Goal: Task Accomplishment & Management: Manage account settings

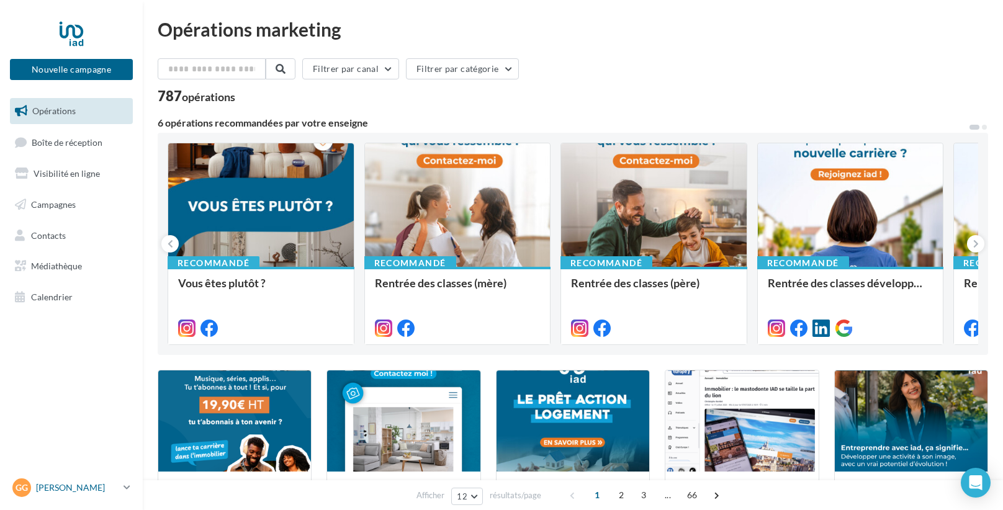
click at [43, 487] on p "[PERSON_NAME]" at bounding box center [77, 488] width 83 height 12
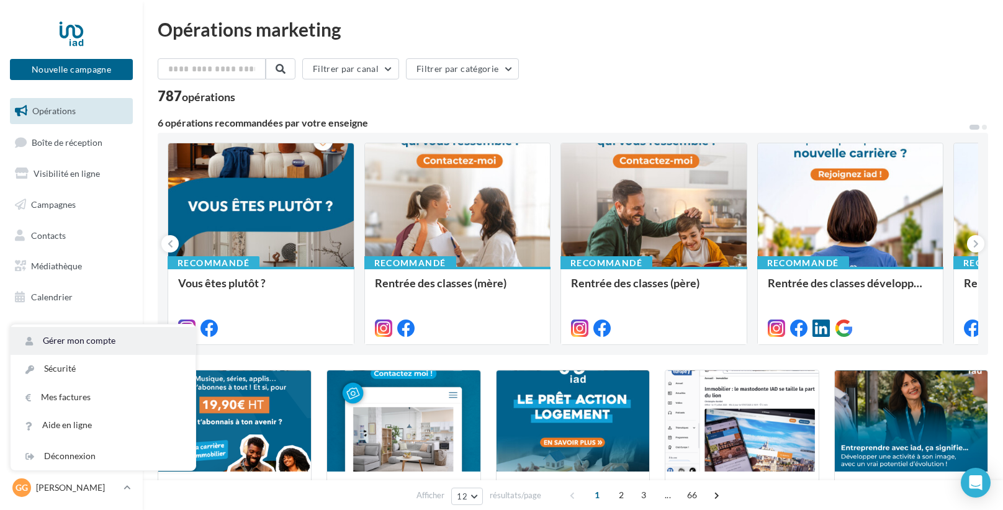
click at [88, 345] on link "Gérer mon compte" at bounding box center [103, 341] width 185 height 28
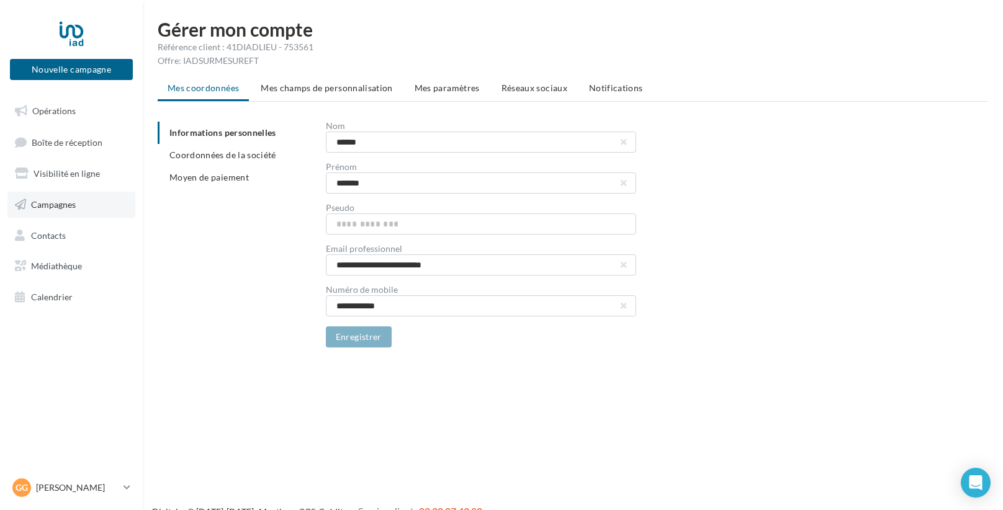
click at [57, 210] on link "Campagnes" at bounding box center [71, 205] width 128 height 26
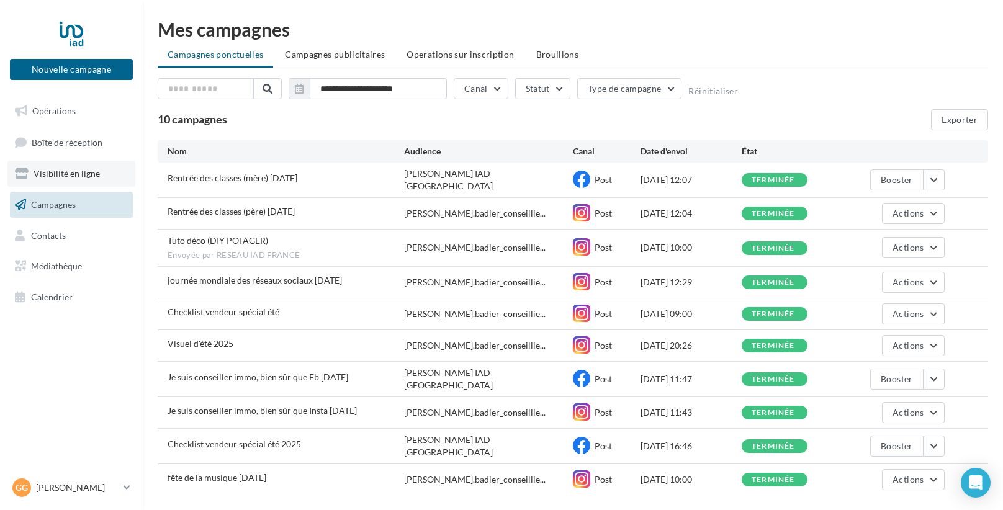
click at [53, 179] on link "Visibilité en ligne" at bounding box center [71, 174] width 128 height 26
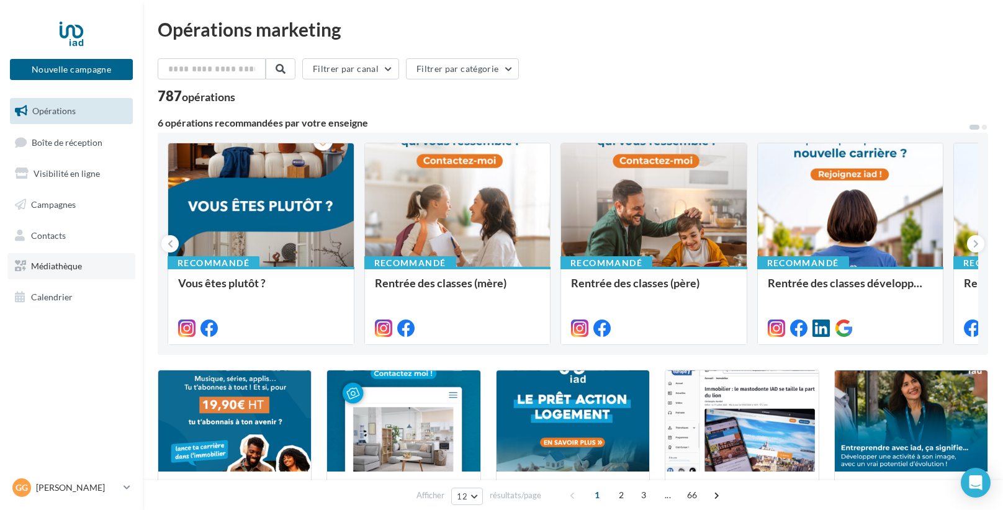
click at [63, 276] on link "Médiathèque" at bounding box center [71, 266] width 128 height 26
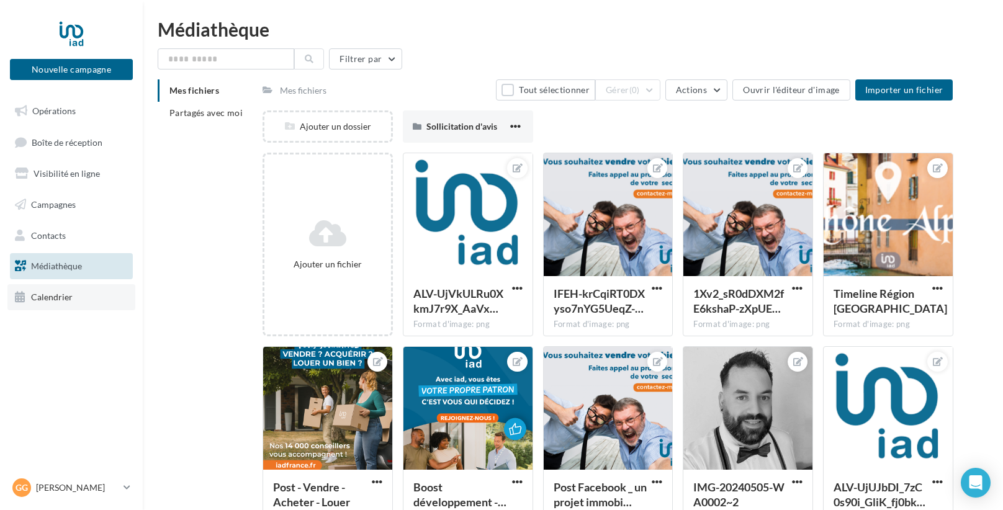
click at [93, 303] on link "Calendrier" at bounding box center [71, 297] width 128 height 26
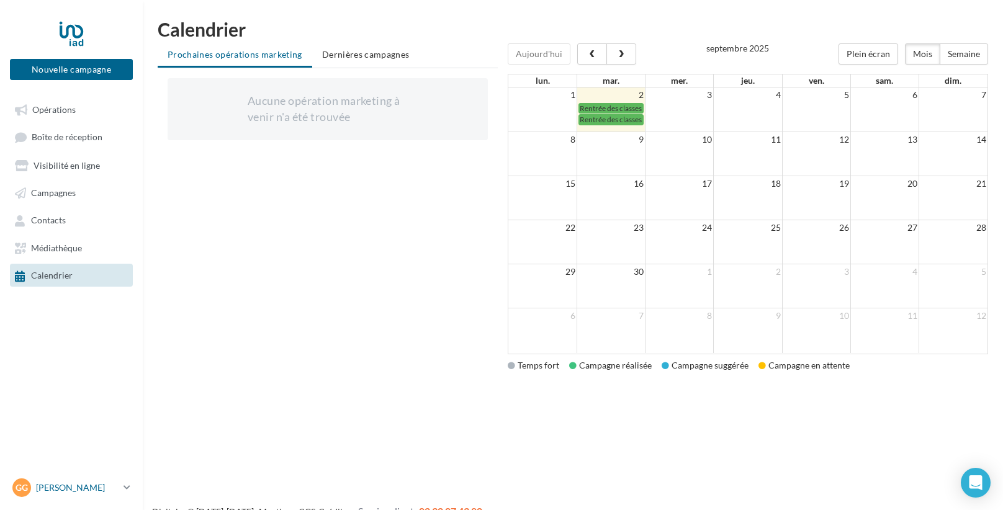
click at [68, 482] on p "[PERSON_NAME]" at bounding box center [77, 488] width 83 height 12
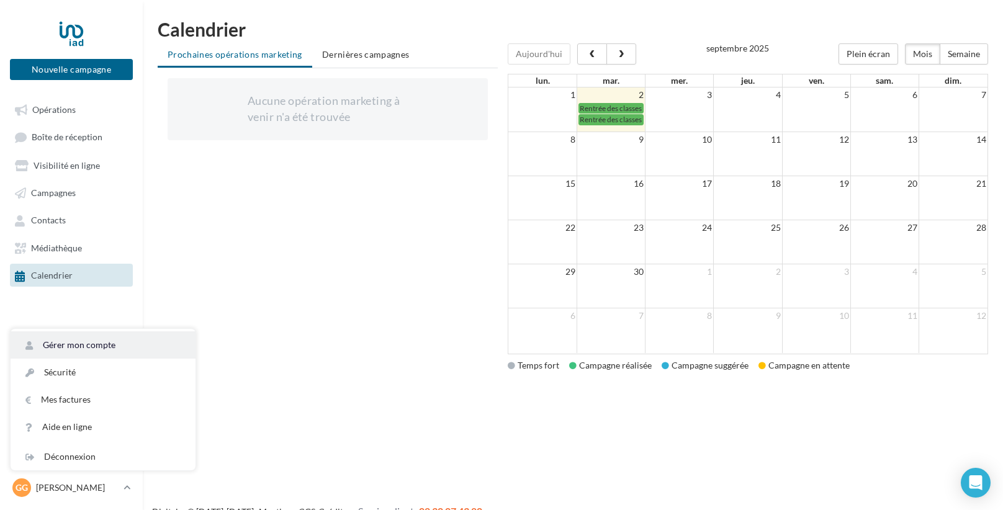
click at [104, 340] on link "Gérer mon compte" at bounding box center [103, 344] width 185 height 27
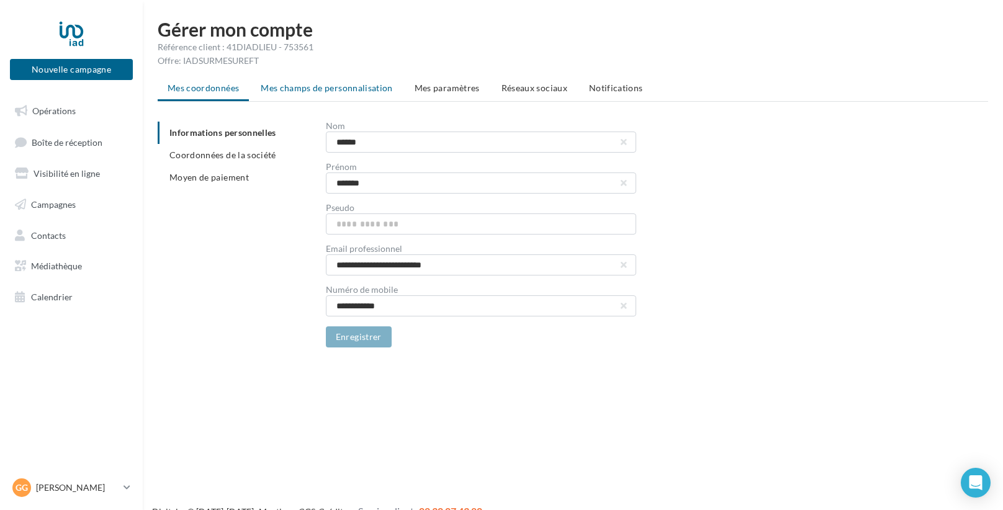
click at [294, 88] on span "Mes champs de personnalisation" at bounding box center [327, 88] width 132 height 11
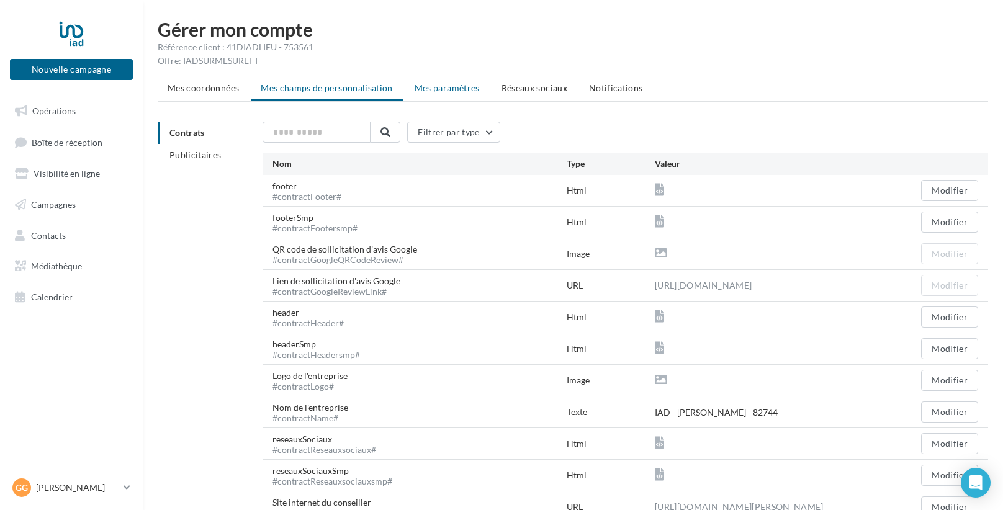
click at [415, 83] on span "Mes paramètres" at bounding box center [447, 88] width 65 height 11
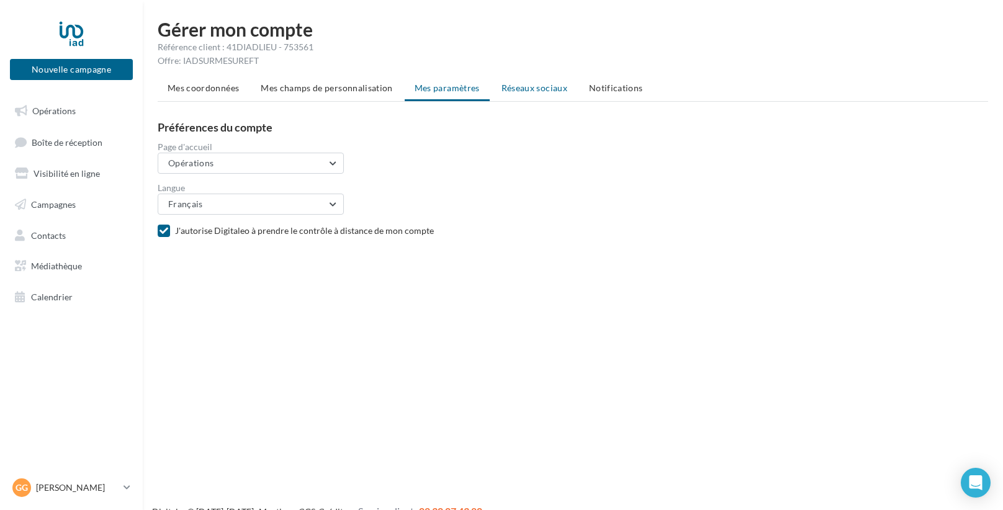
click at [507, 88] on span "Réseaux sociaux" at bounding box center [534, 88] width 66 height 11
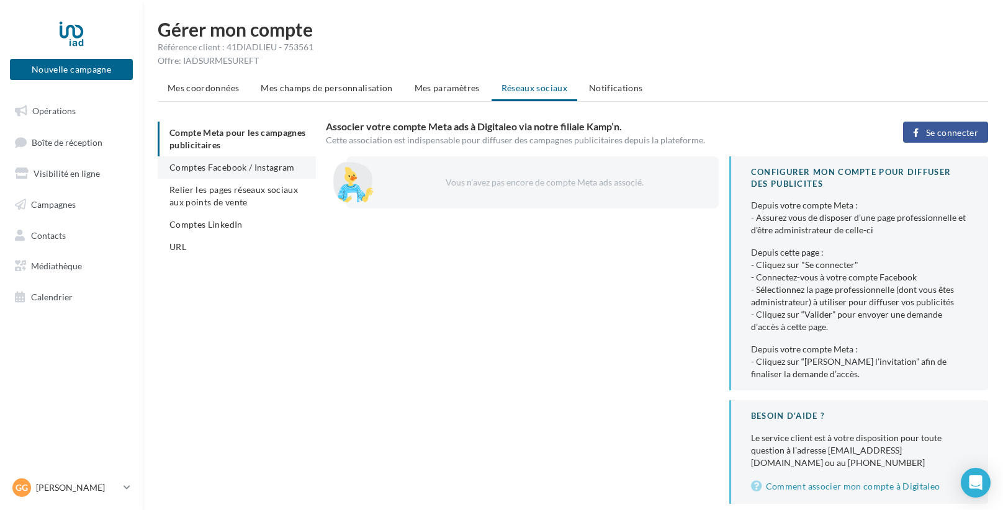
click at [264, 176] on li "Comptes Facebook / Instagram" at bounding box center [237, 167] width 158 height 22
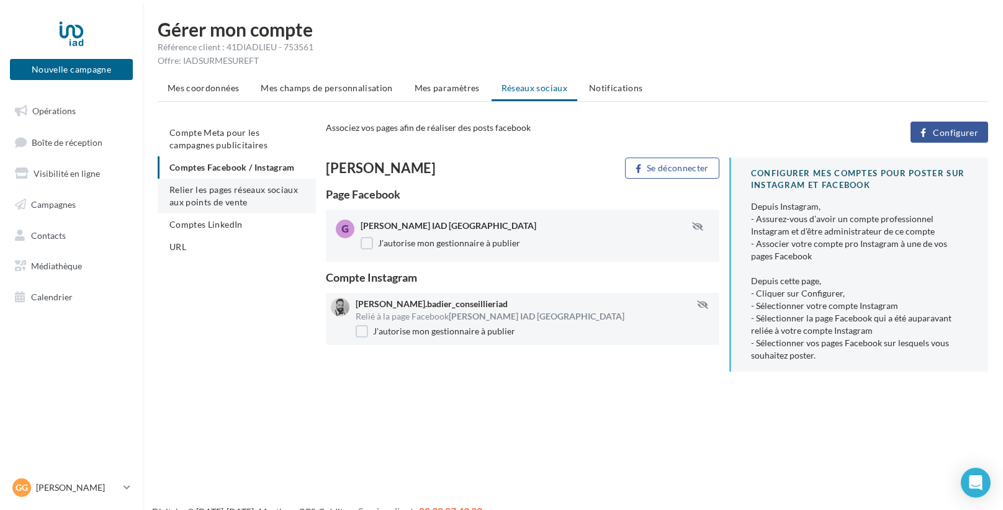
click at [209, 188] on span "Relier les pages réseaux sociaux aux points de vente" at bounding box center [233, 195] width 128 height 23
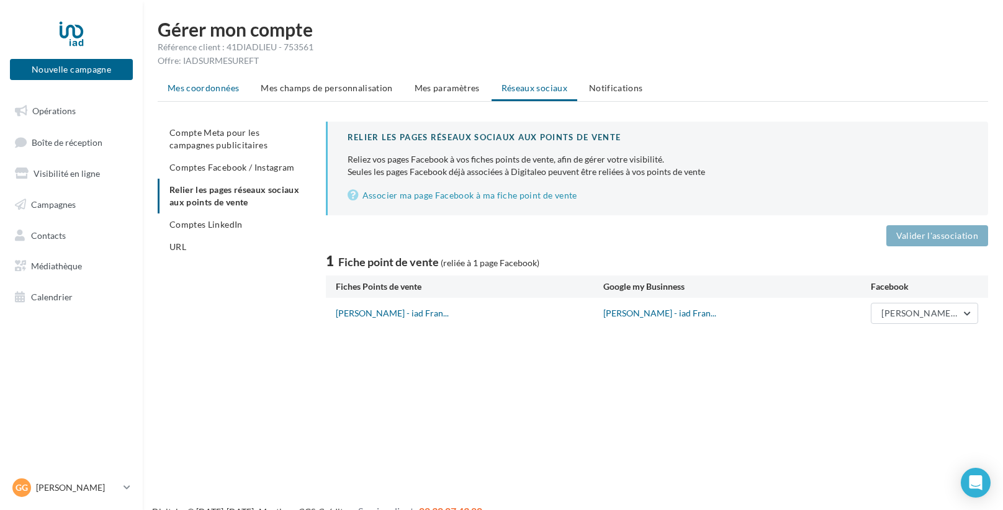
click at [199, 92] on span "Mes coordonnées" at bounding box center [203, 88] width 71 height 11
